Goal: Information Seeking & Learning: Learn about a topic

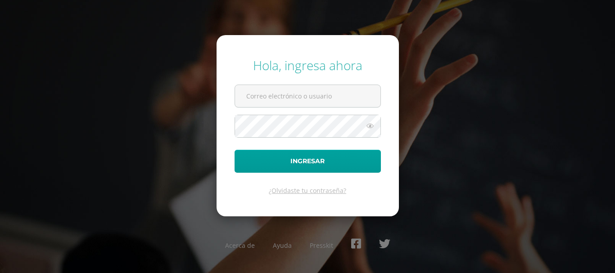
click at [340, 95] on input "text" at bounding box center [307, 96] width 145 height 22
type input "[EMAIL_ADDRESS][DOMAIN_NAME]"
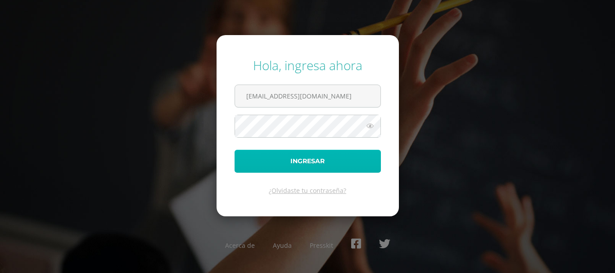
click at [349, 158] on button "Ingresar" at bounding box center [307, 161] width 146 height 23
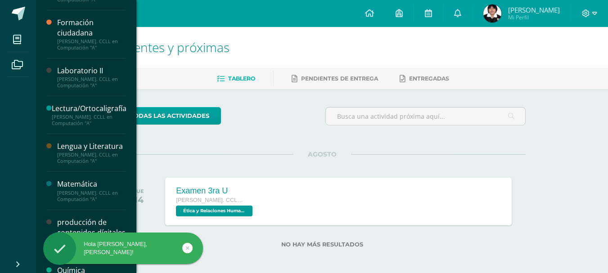
scroll to position [270, 0]
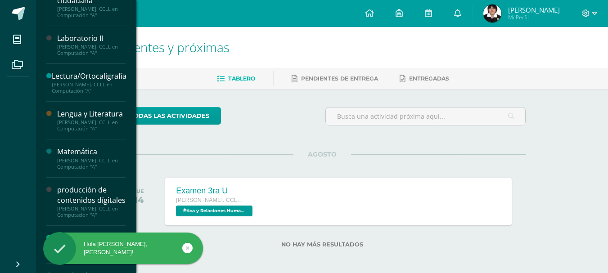
click at [87, 36] on div "Laboratorio II" at bounding box center [91, 38] width 68 height 10
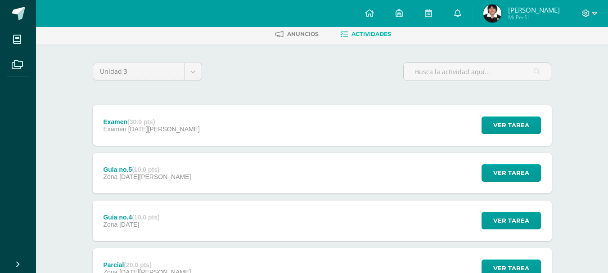
scroll to position [45, 0]
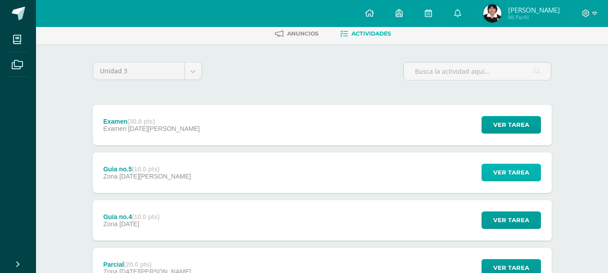
click at [495, 169] on span "Ver tarea" at bounding box center [511, 172] width 36 height 17
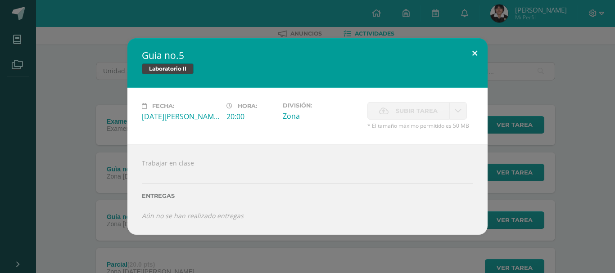
click at [477, 51] on button at bounding box center [475, 53] width 26 height 31
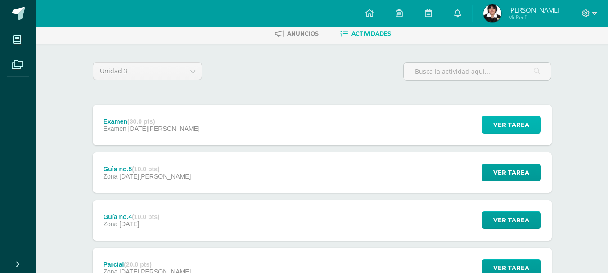
click at [494, 126] on span "Ver tarea" at bounding box center [511, 125] width 36 height 17
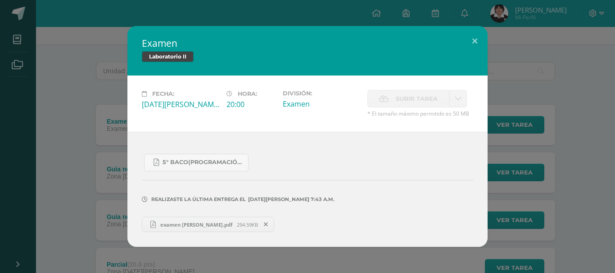
click at [237, 226] on span "294.59KB" at bounding box center [247, 224] width 21 height 7
drag, startPoint x: 478, startPoint y: 40, endPoint x: 474, endPoint y: 27, distance: 14.1
click at [476, 41] on button at bounding box center [475, 41] width 26 height 31
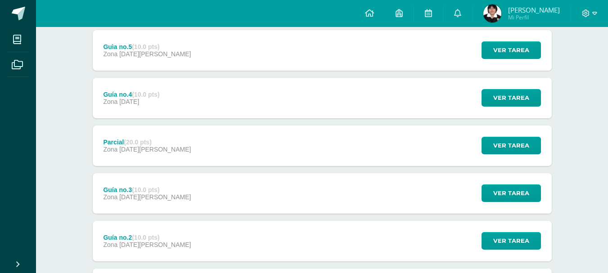
scroll to position [135, 0]
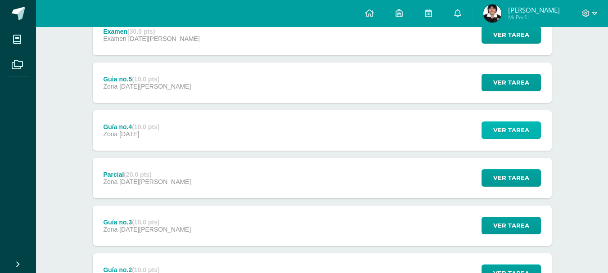
click at [523, 132] on span "Ver tarea" at bounding box center [511, 130] width 36 height 17
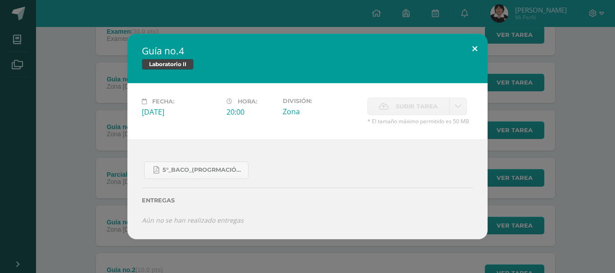
click at [474, 44] on button at bounding box center [475, 49] width 26 height 31
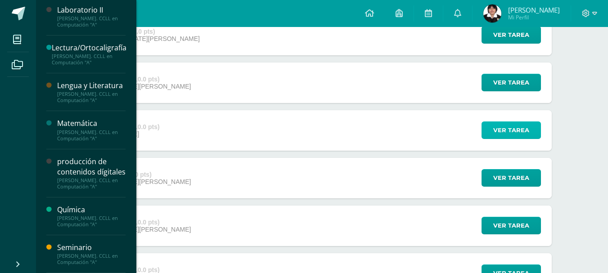
scroll to position [263, 0]
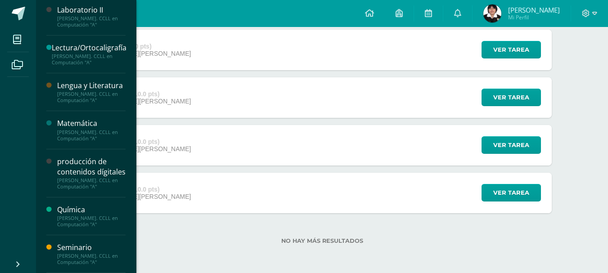
click at [75, 167] on div "producción de contenidos dígitales" at bounding box center [91, 167] width 68 height 21
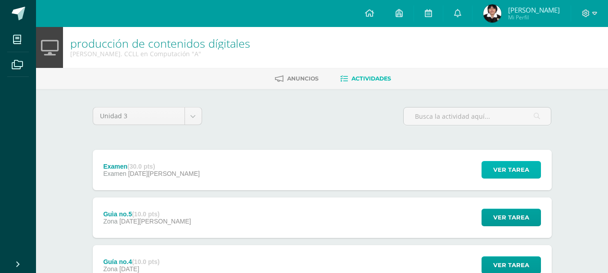
click at [487, 170] on button "Ver tarea" at bounding box center [511, 170] width 59 height 18
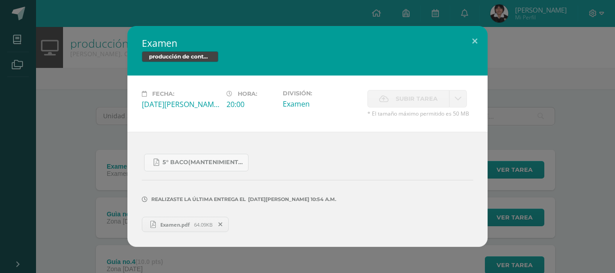
click at [187, 228] on span "Examen.pdf" at bounding box center [175, 224] width 38 height 7
click at [57, 70] on div "Examen producción de contenidos dígitales Fecha: Jueves 07 de Agosto Hora: 20:0…" at bounding box center [308, 136] width 608 height 221
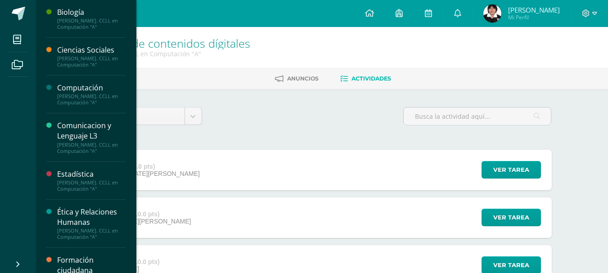
click at [88, 81] on div "Computación Quinto Bach. CCLL en Computación "A"" at bounding box center [85, 95] width 79 height 38
click at [89, 88] on div "Computación" at bounding box center [91, 88] width 68 height 10
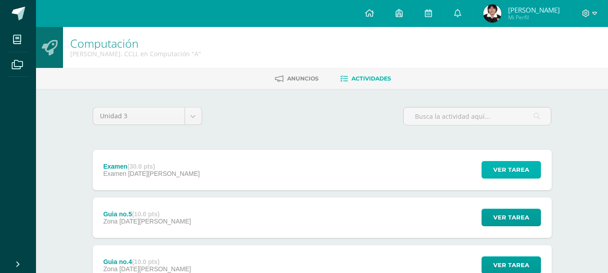
click at [498, 170] on span "Ver tarea" at bounding box center [511, 170] width 36 height 17
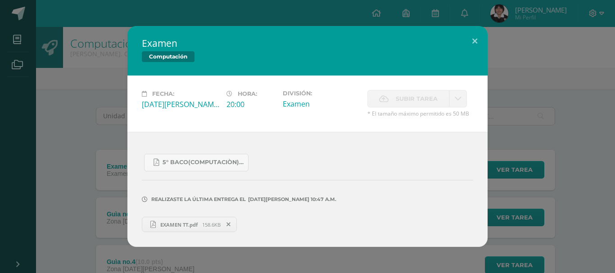
click at [200, 223] on span "EXAMEN TT.pdf" at bounding box center [179, 224] width 46 height 7
